Goal: Use online tool/utility: Utilize a website feature to perform a specific function

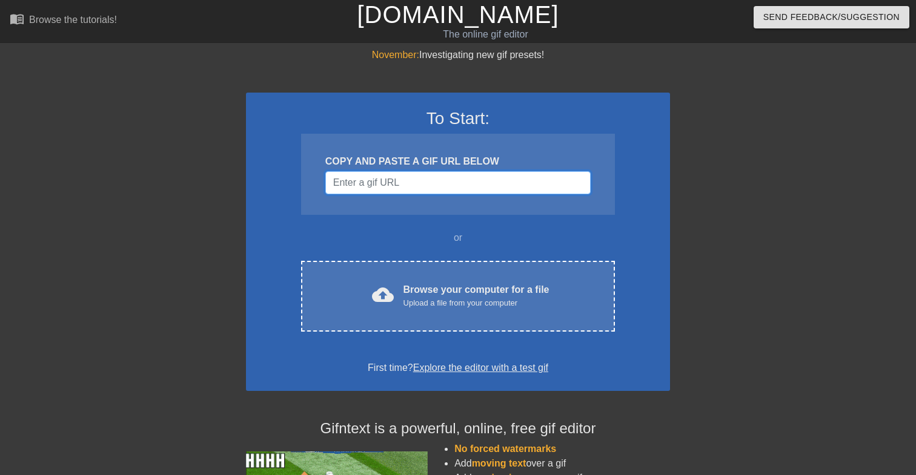
paste input "[URL][DOMAIN_NAME]"
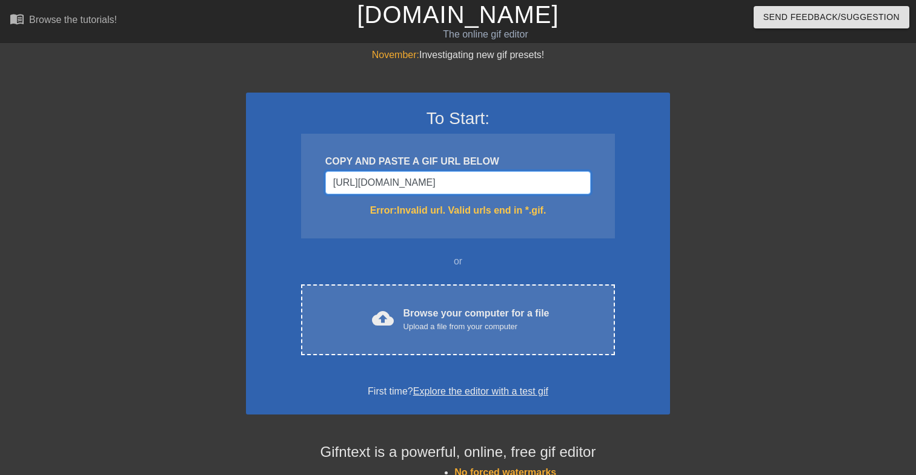
click at [505, 187] on input "[URL][DOMAIN_NAME]" at bounding box center [457, 182] width 265 height 23
click at [488, 184] on input "[URL][DOMAIN_NAME]" at bounding box center [457, 182] width 265 height 23
paste input "<div class="tenor-gif-embed" data-postid="26385535" data-share-method="host" da…"
type input "<div class="tenor-gif-embed" data-postid="26385535" data-share-method="host" da…"
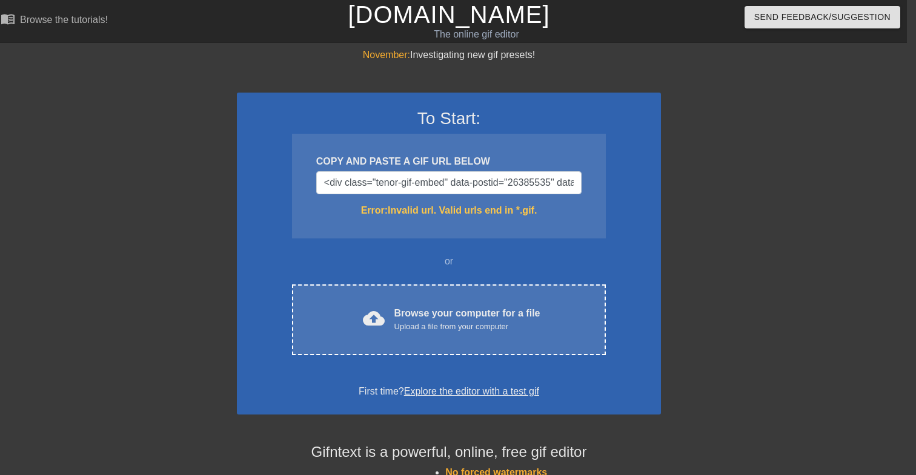
scroll to position [0, 9]
click at [465, 184] on input "<div class="tenor-gif-embed" data-postid="26385535" data-share-method="host" da…" at bounding box center [448, 182] width 265 height 23
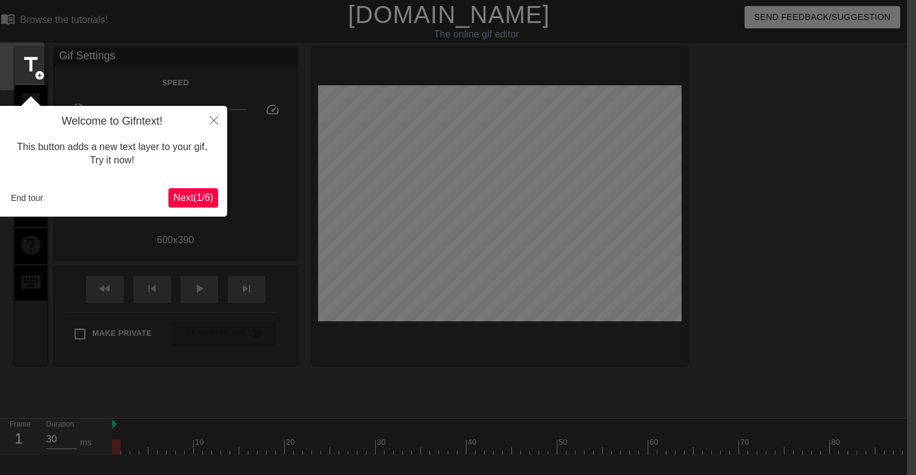
scroll to position [30, 9]
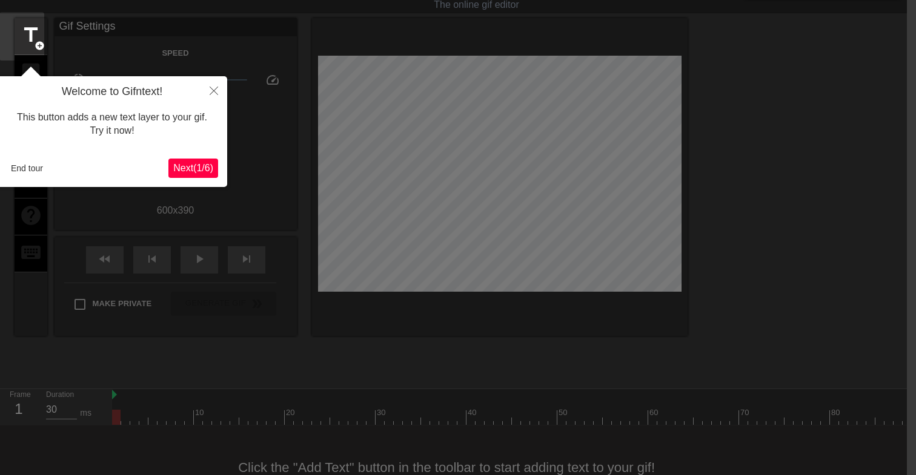
click at [179, 163] on span "Next ( 1 / 6 )" at bounding box center [193, 168] width 40 height 10
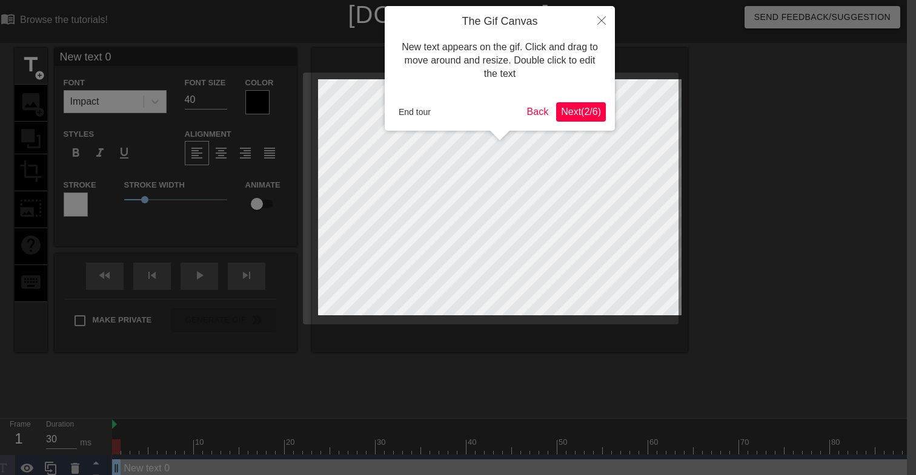
click at [597, 16] on button "Close" at bounding box center [601, 20] width 27 height 28
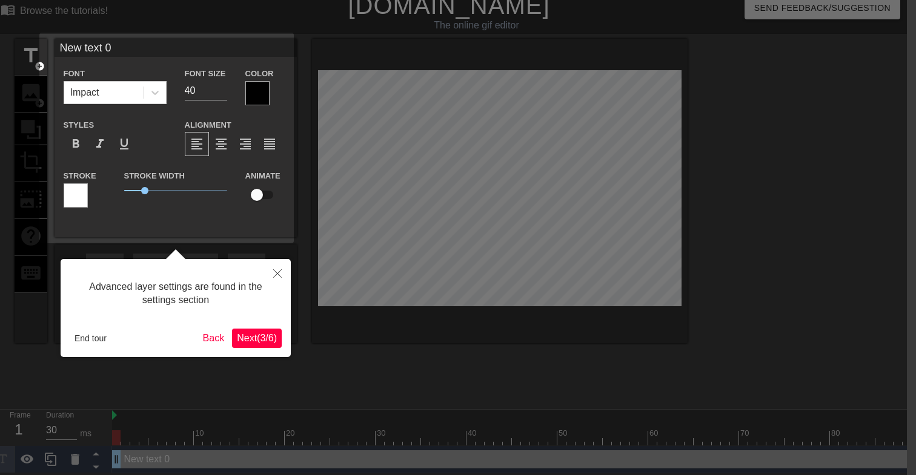
click at [254, 329] on button "Next ( 3 / 6 )" at bounding box center [257, 338] width 50 height 19
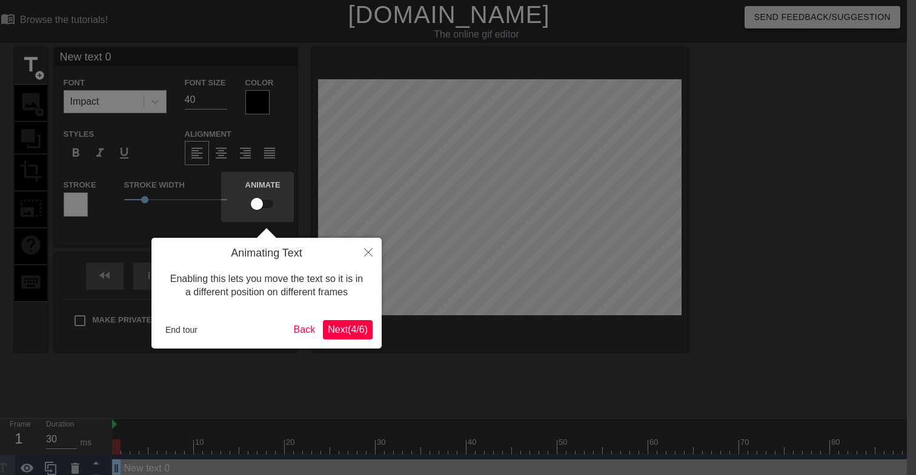
click at [348, 332] on span "Next ( 4 / 6 )" at bounding box center [348, 330] width 40 height 10
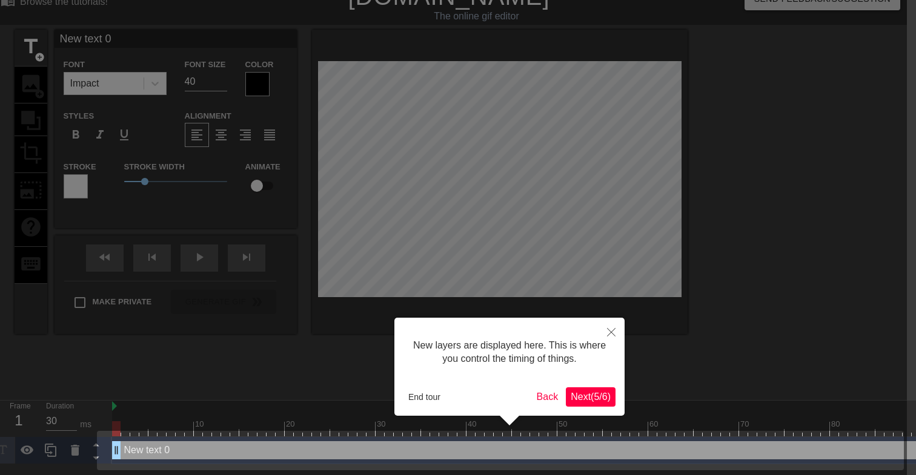
click at [611, 330] on icon "Close" at bounding box center [611, 332] width 8 height 8
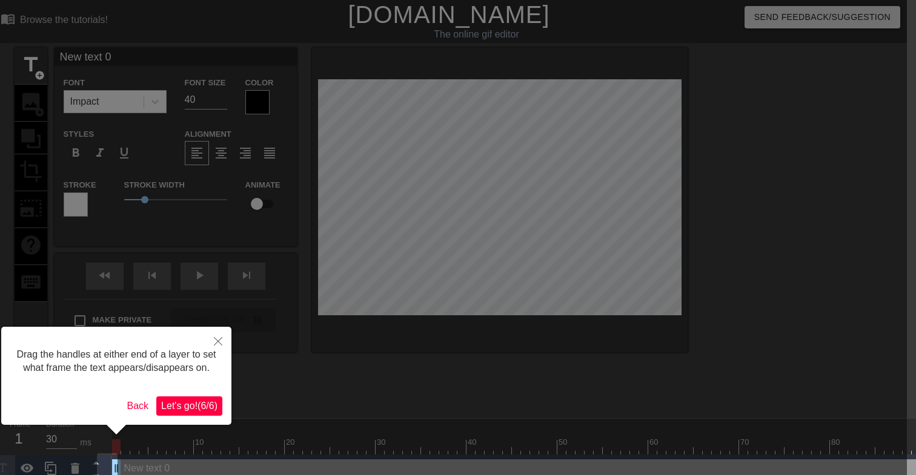
click at [220, 346] on icon "Close" at bounding box center [218, 341] width 8 height 8
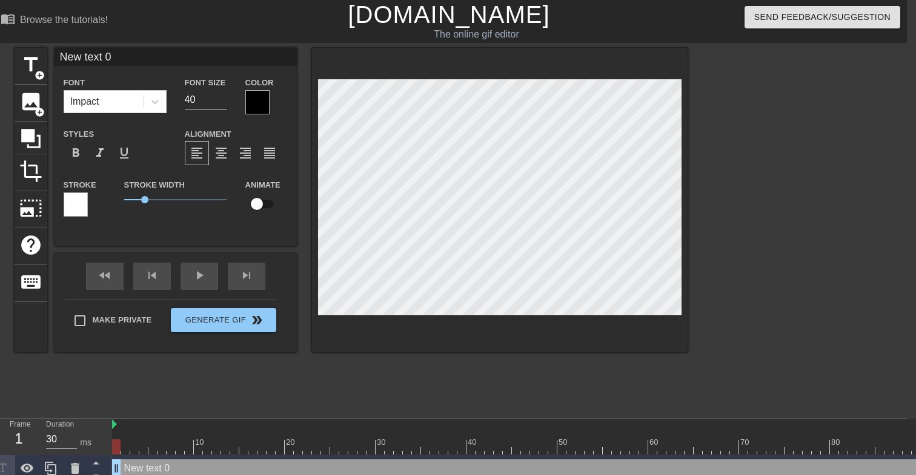
scroll to position [0, 2]
type input "New 0"
type textarea "New 0"
type input "New 0"
type textarea "New 0"
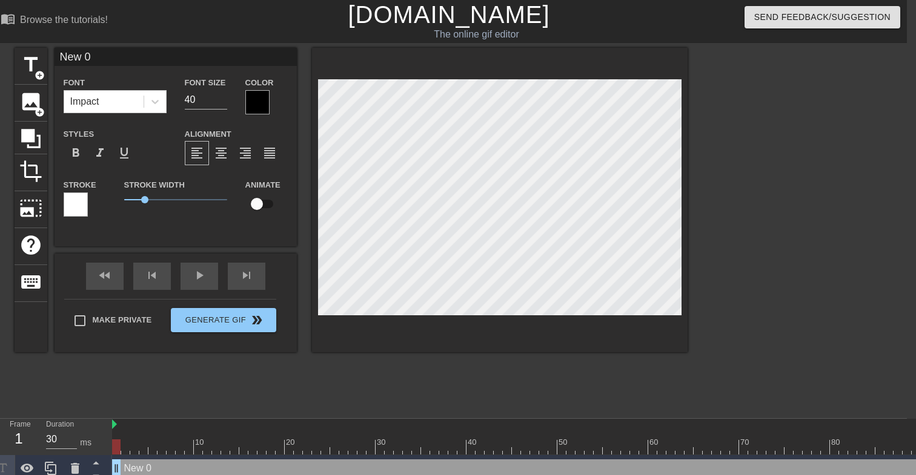
scroll to position [0, 1]
type input "Ne 0"
type textarea "Ne 0"
type input "N 0"
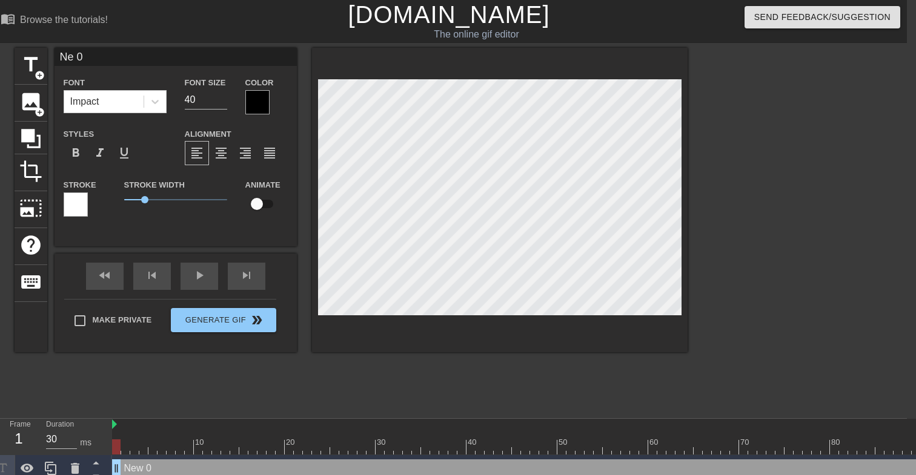
type textarea "N 0"
type input "0"
type textarea "0"
type input "0"
type textarea "0"
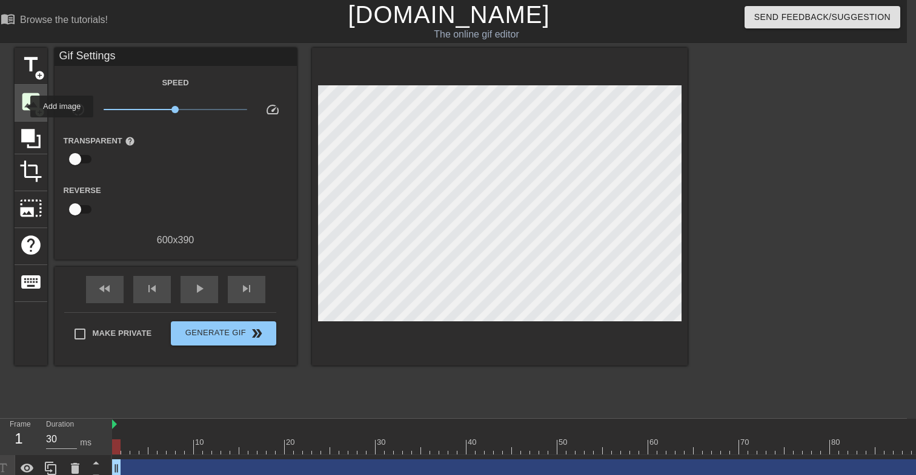
click at [22, 106] on span "image" at bounding box center [30, 101] width 23 height 23
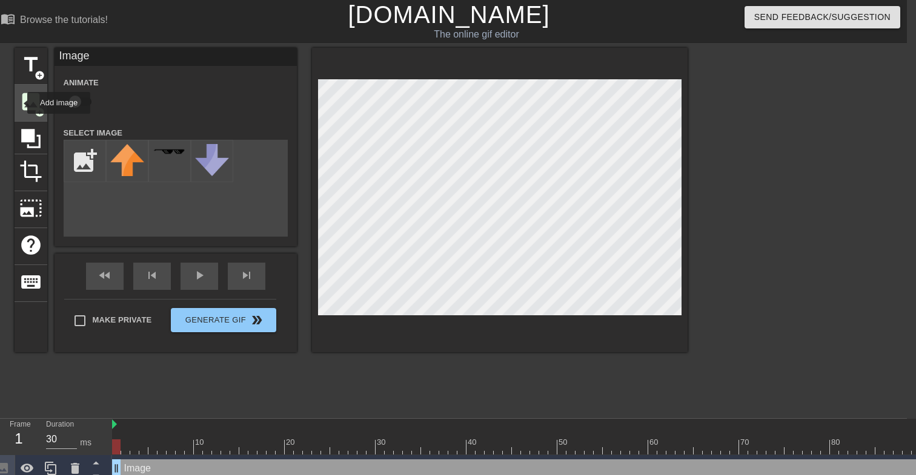
click at [19, 103] on span "image" at bounding box center [30, 101] width 23 height 23
click at [84, 158] on input "file" at bounding box center [84, 161] width 41 height 41
click at [839, 0] on div "Send Feedback/Suggestion" at bounding box center [759, 21] width 311 height 42
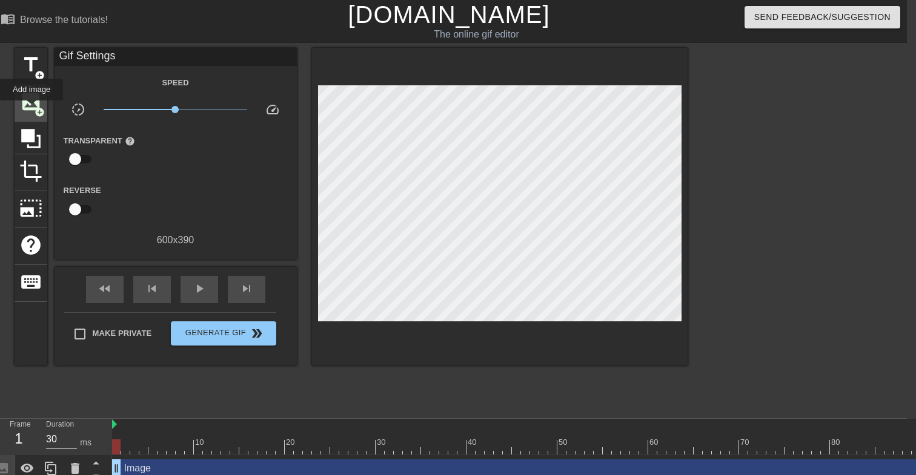
click at [35, 104] on span "image" at bounding box center [30, 101] width 23 height 23
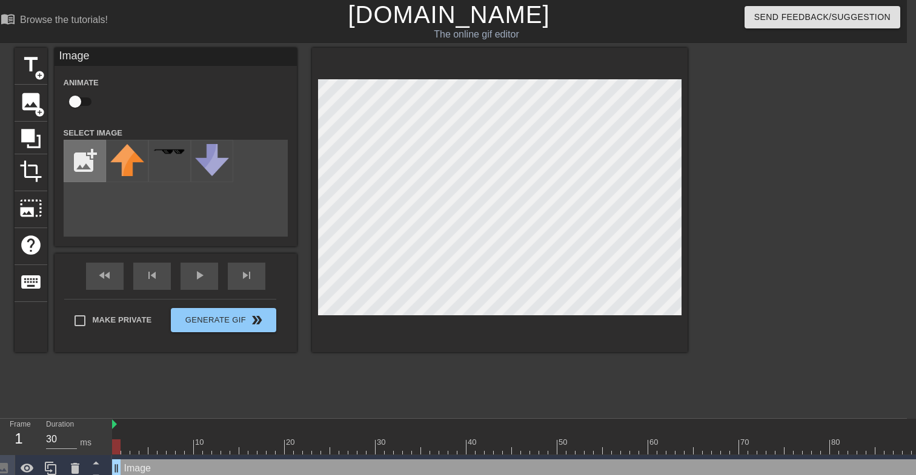
click at [87, 154] on input "file" at bounding box center [84, 161] width 41 height 41
type input "C:\fakepath\image.jpg"
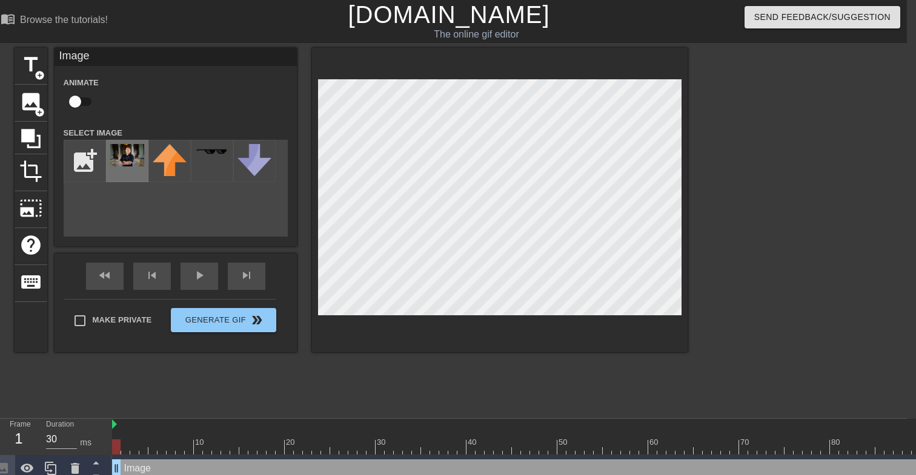
click at [106, 150] on div at bounding box center [127, 161] width 42 height 42
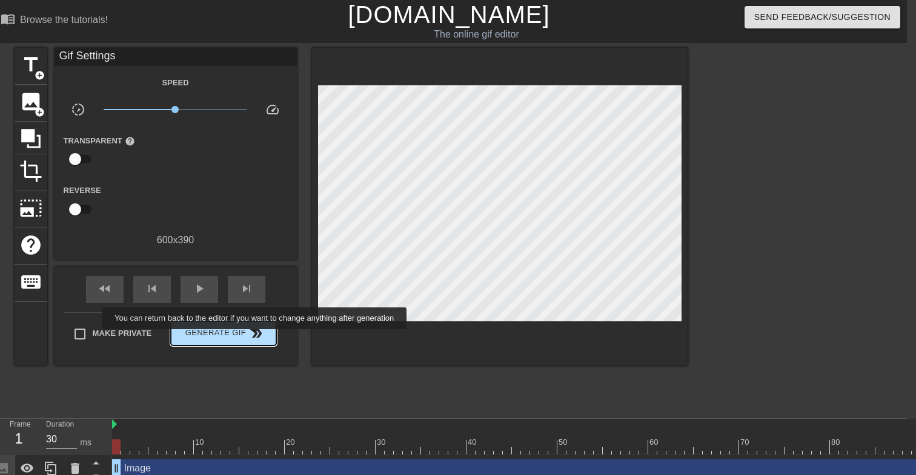
click at [260, 336] on span "double_arrow" at bounding box center [257, 333] width 15 height 15
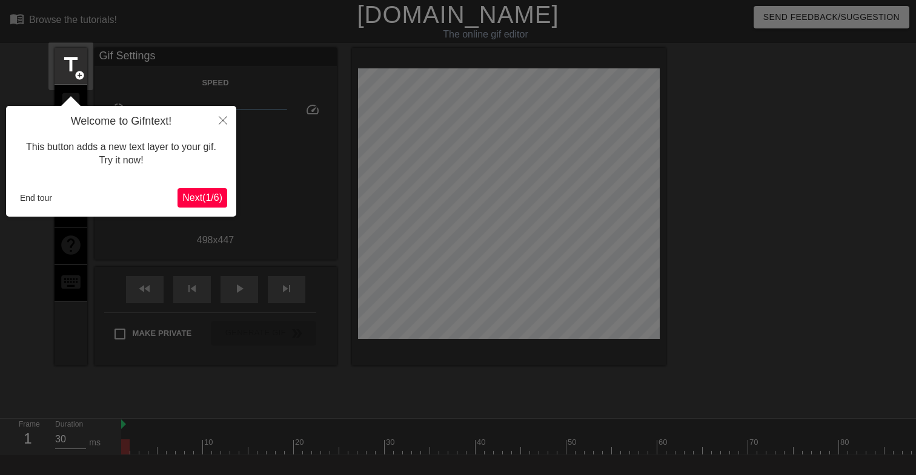
scroll to position [30, 0]
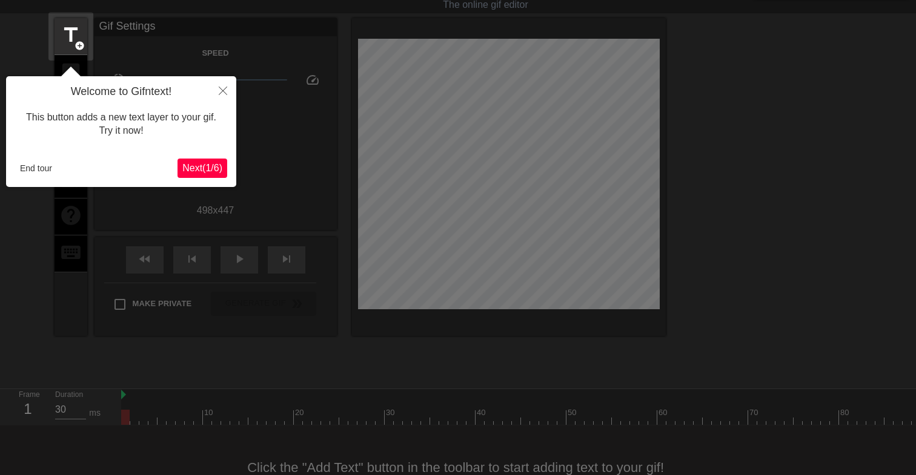
click at [193, 163] on span "Next ( 1 / 6 )" at bounding box center [202, 168] width 40 height 10
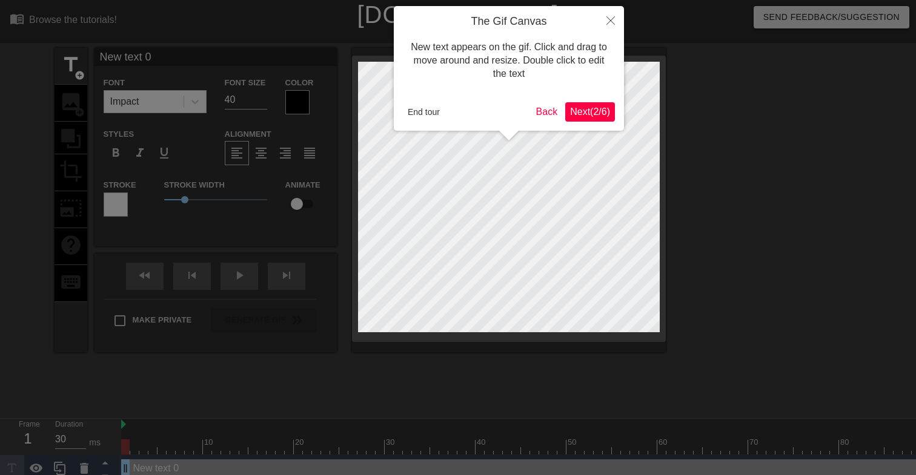
click at [609, 19] on icon "Close" at bounding box center [610, 20] width 8 height 8
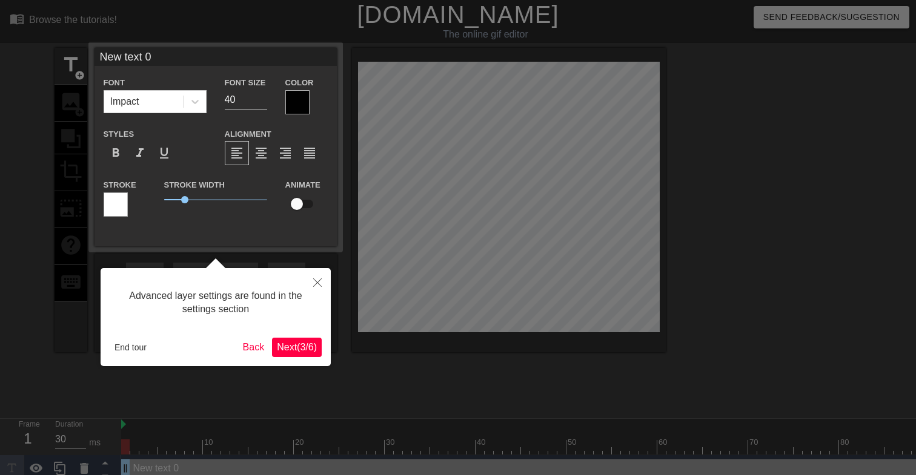
scroll to position [9, 0]
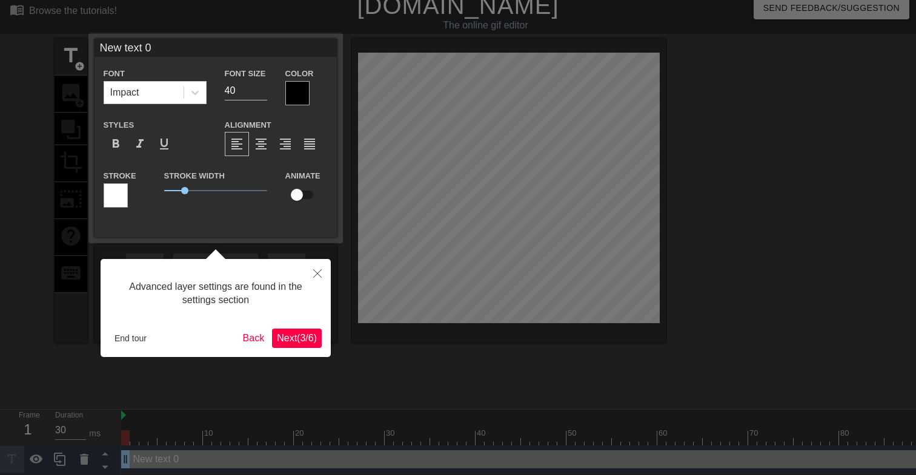
click at [325, 273] on button "Close" at bounding box center [317, 273] width 27 height 28
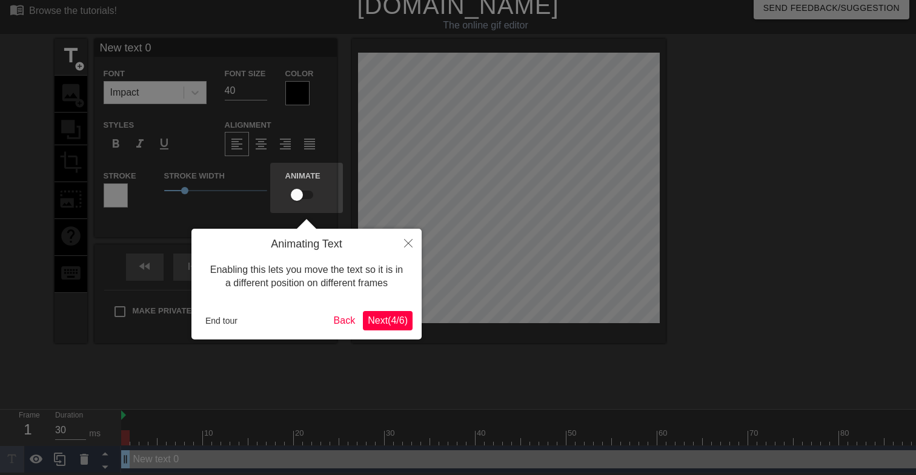
scroll to position [0, 0]
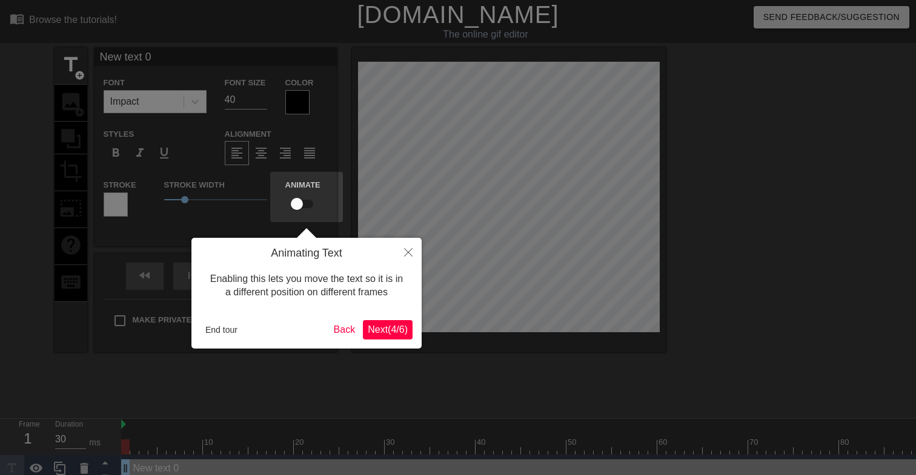
click at [408, 254] on icon "Close" at bounding box center [408, 252] width 8 height 8
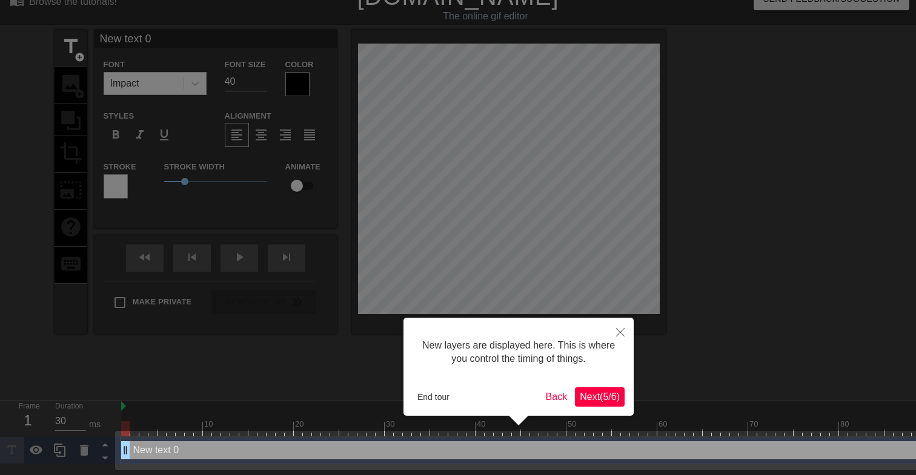
click at [624, 326] on button "Close" at bounding box center [620, 332] width 27 height 28
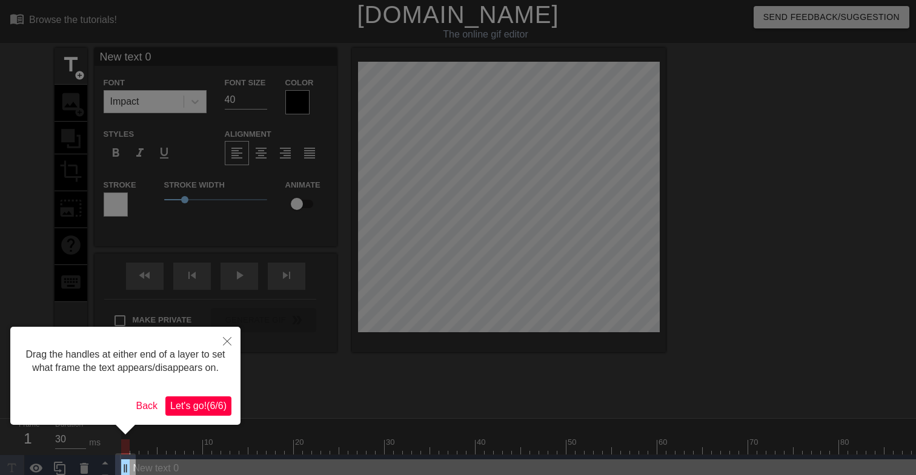
click at [226, 336] on button "Close" at bounding box center [227, 341] width 27 height 28
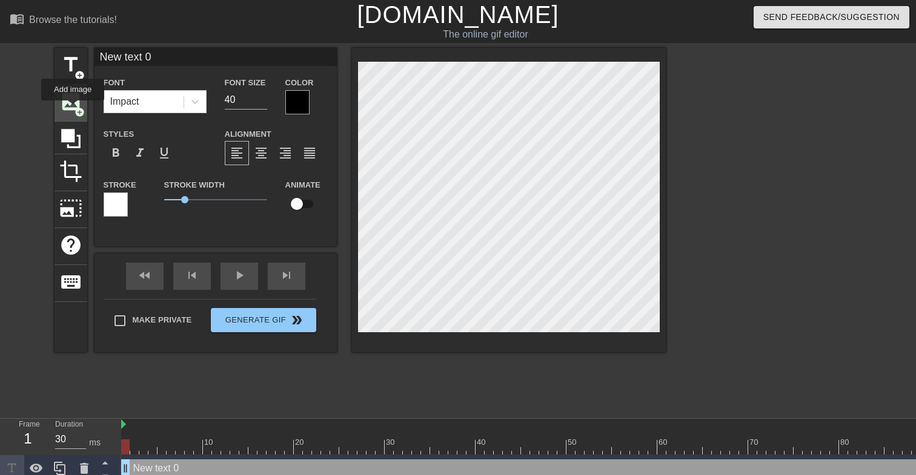
click at [73, 109] on span "image" at bounding box center [70, 101] width 23 height 23
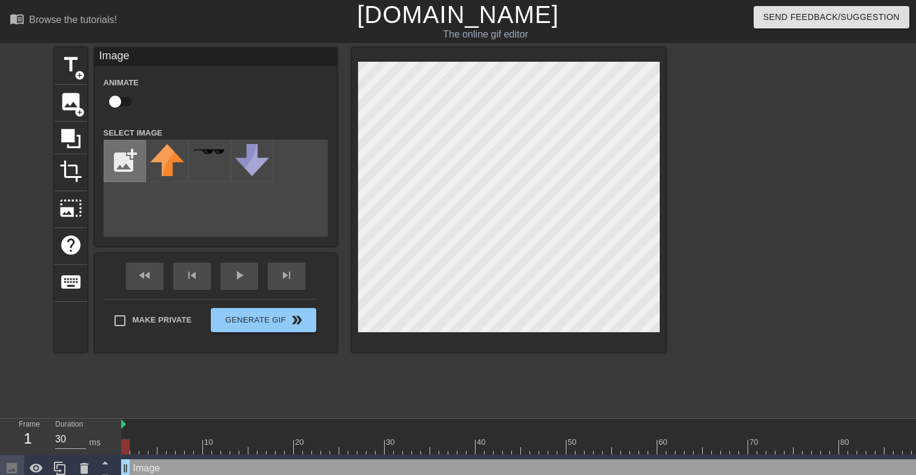
click at [128, 150] on input "file" at bounding box center [124, 161] width 41 height 41
type input "C:\fakepath\gif_image.png"
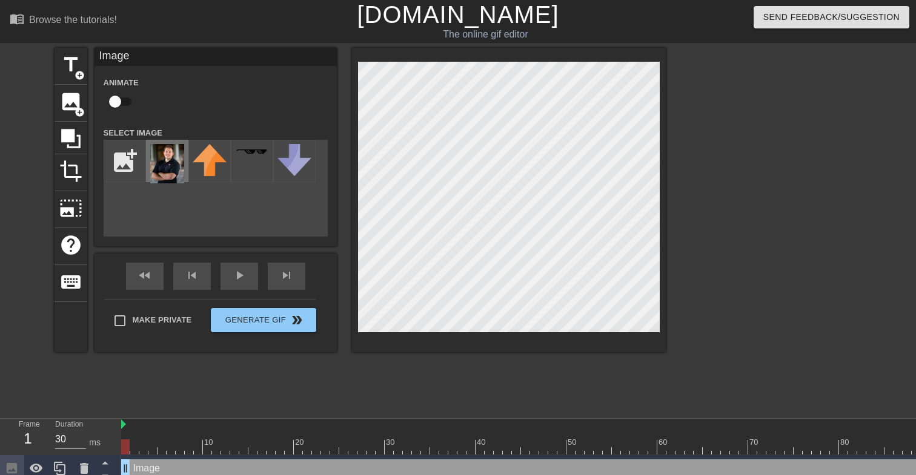
click at [168, 165] on img at bounding box center [167, 163] width 34 height 39
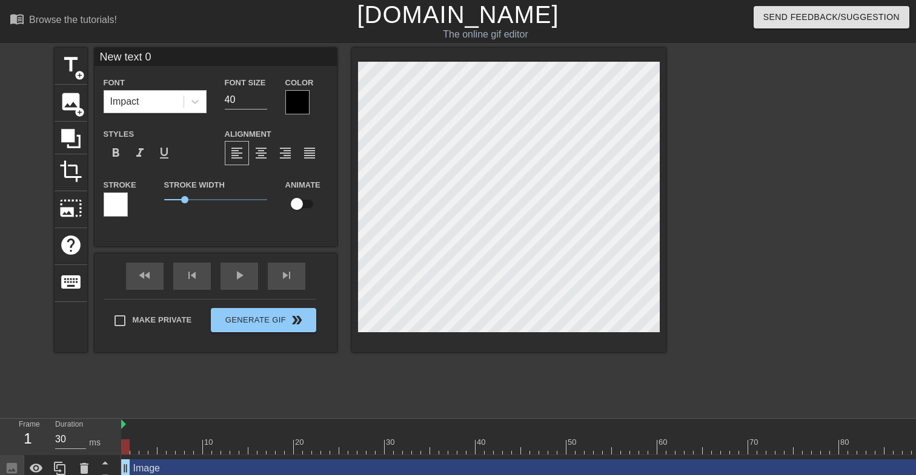
scroll to position [0, 2]
type input "New ext 0"
type textarea "New ext 0"
type input "Newext 0"
type textarea "Newext 0"
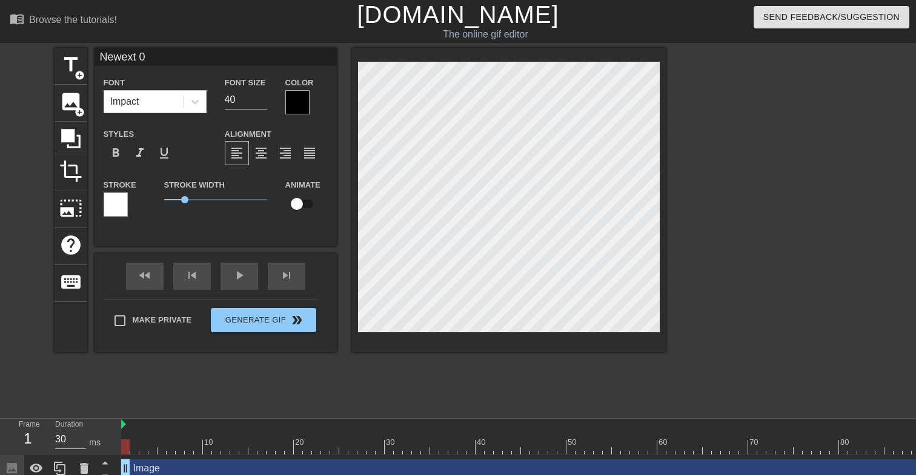
type input "Neext 0"
type textarea "Neext 0"
type input "Next 0"
type textarea "Next 0"
type input "ext 0"
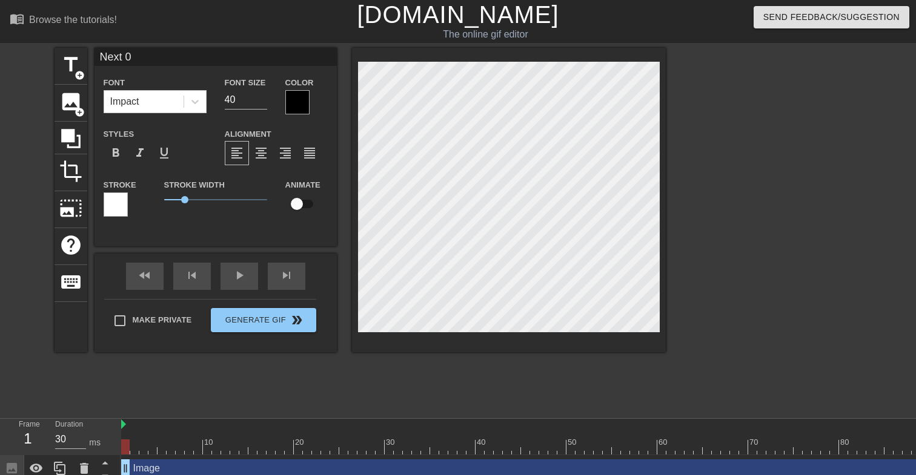
type textarea "ext 0"
type input "xt 0"
type textarea "xt 0"
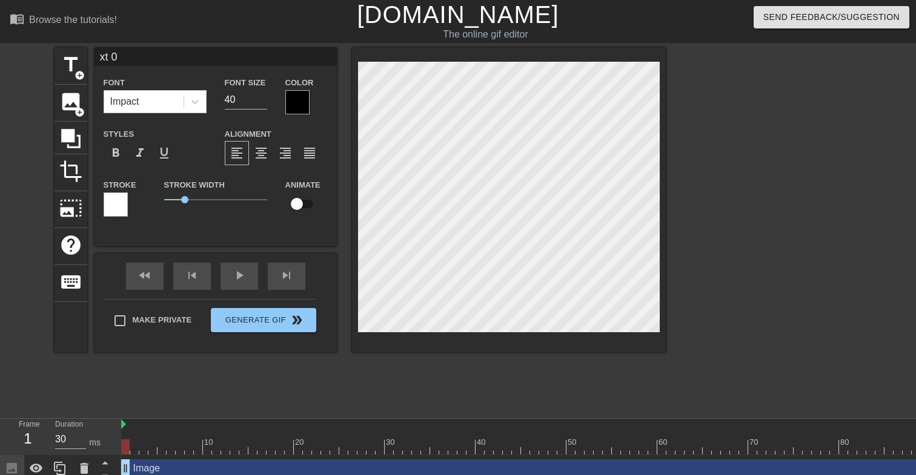
type input "xt"
type textarea "xt"
type input "xt"
type textarea "xt"
type input "x"
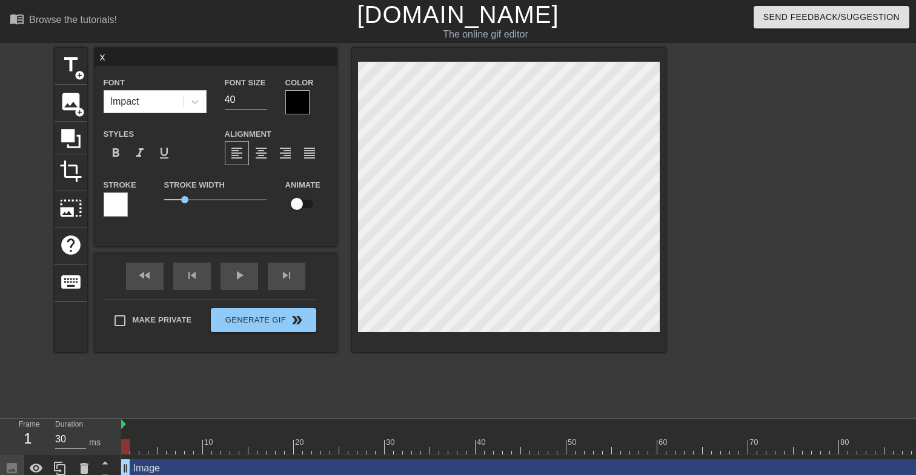
type textarea "x"
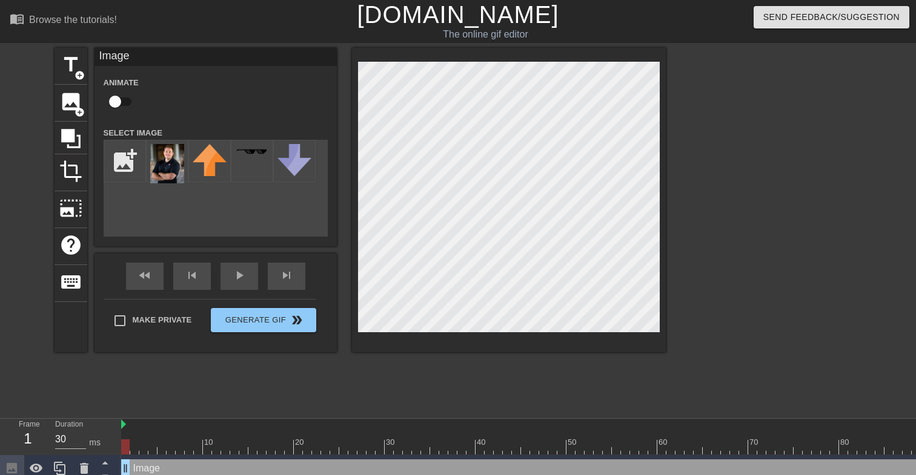
click at [660, 137] on div at bounding box center [509, 200] width 314 height 305
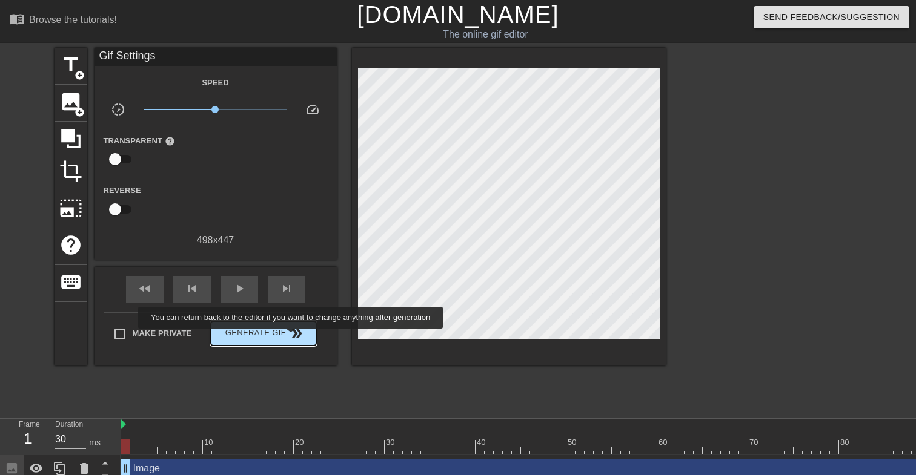
click at [298, 337] on span "double_arrow" at bounding box center [296, 333] width 15 height 15
